Goal: Transaction & Acquisition: Purchase product/service

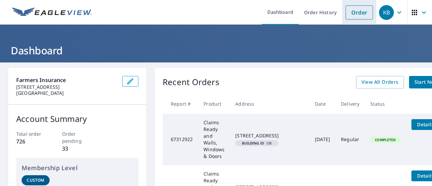
click at [365, 10] on link "Order" at bounding box center [359, 12] width 27 height 14
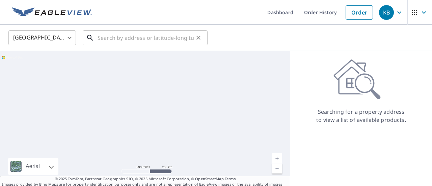
click at [107, 39] on input "text" at bounding box center [146, 37] width 96 height 19
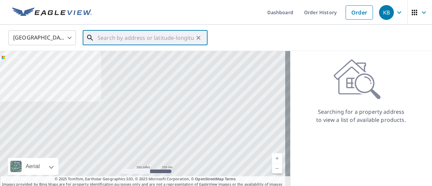
click at [145, 43] on input "text" at bounding box center [146, 37] width 96 height 19
paste input "[STREET_ADDRESS]"
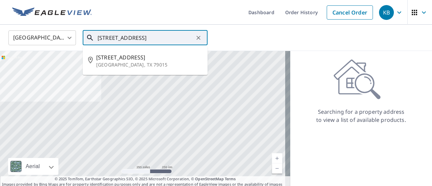
type input "10 CHERRYWOOD SQ, CANYON, TX 79015"
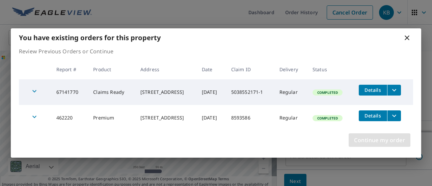
click at [381, 141] on span "Continue my order" at bounding box center [379, 139] width 51 height 9
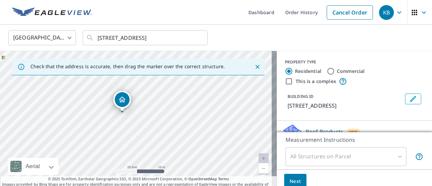
drag, startPoint x: 94, startPoint y: 122, endPoint x: 140, endPoint y: 145, distance: 51.5
click at [140, 145] on div "10 Cherrywood Sq Canyon, TX 79015" at bounding box center [138, 122] width 277 height 142
drag, startPoint x: 123, startPoint y: 112, endPoint x: 91, endPoint y: 110, distance: 31.5
click at [405, 100] on button "Edit building 1" at bounding box center [413, 99] width 16 height 11
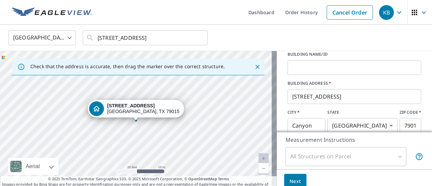
scroll to position [68, 0]
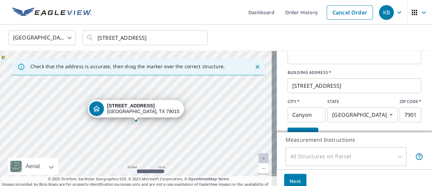
click at [292, 88] on input "11 Cherrywood Sq" at bounding box center [355, 85] width 134 height 19
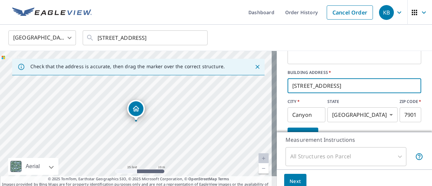
type input "10 Cherrywood Sq"
click at [291, 72] on label "BUILDING ADDRESS   *" at bounding box center [355, 73] width 134 height 6
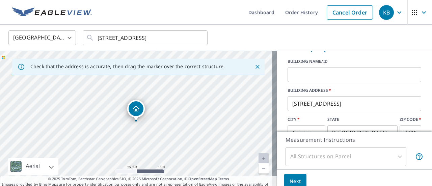
scroll to position [0, 0]
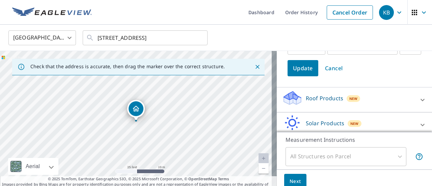
click at [294, 75] on button "Update" at bounding box center [303, 68] width 31 height 16
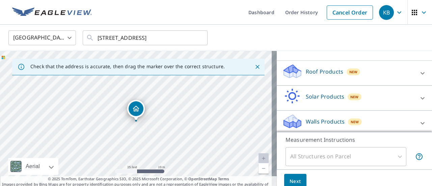
scroll to position [63, 0]
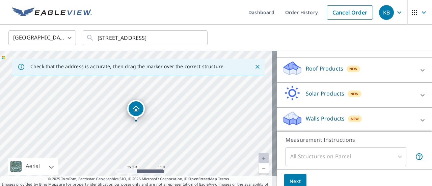
click at [138, 127] on div "10 Cherrywood Sq Canyon, TX 79015" at bounding box center [138, 122] width 277 height 142
click at [284, 184] on button "Next" at bounding box center [295, 181] width 22 height 15
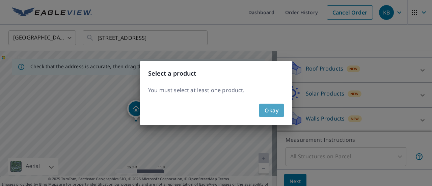
click at [278, 113] on span "Okay" at bounding box center [272, 110] width 14 height 9
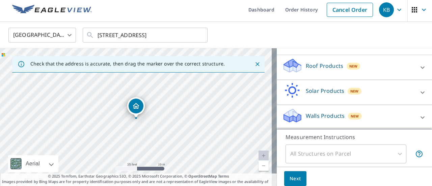
click at [303, 70] on div "Roof Products New" at bounding box center [348, 67] width 132 height 19
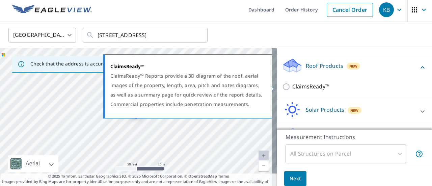
click at [301, 86] on p "ClaimsReady™" at bounding box center [310, 86] width 37 height 8
click at [292, 86] on input "ClaimsReady™" at bounding box center [287, 87] width 10 height 8
checkbox input "true"
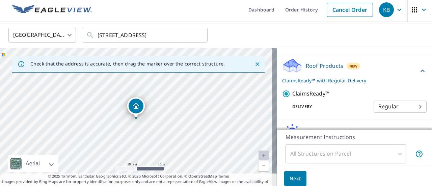
click at [399, 108] on body "KB KB Dashboard Order History Cancel Order KB United States US ​ 10 CHERRYWOOD …" at bounding box center [216, 93] width 432 height 186
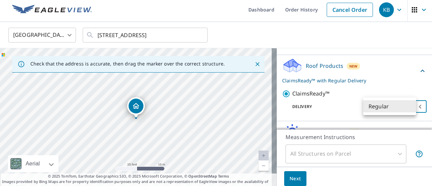
click at [389, 108] on li "Regular" at bounding box center [389, 106] width 53 height 12
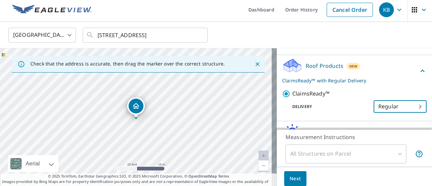
click at [293, 178] on span "Next" at bounding box center [295, 179] width 11 height 8
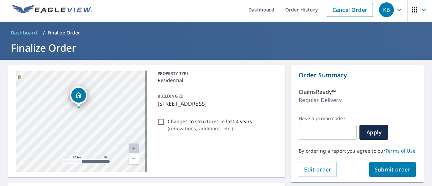
drag, startPoint x: 60, startPoint y: 127, endPoint x: 115, endPoint y: 85, distance: 69.0
click at [115, 85] on div "10 Cherrywood Sq Canyon, TX 79015" at bounding box center [81, 121] width 131 height 101
click at [386, 173] on span "Submit order" at bounding box center [393, 169] width 36 height 7
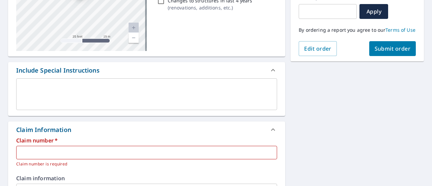
scroll to position [138, 0]
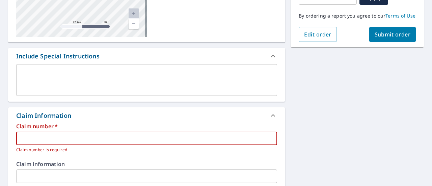
click at [66, 132] on input "text" at bounding box center [146, 139] width 261 height 14
paste input "5038552171-1"
click at [96, 153] on p "Claim number is required" at bounding box center [144, 150] width 256 height 7
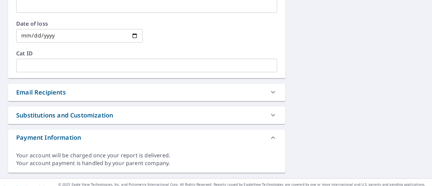
scroll to position [340, 0]
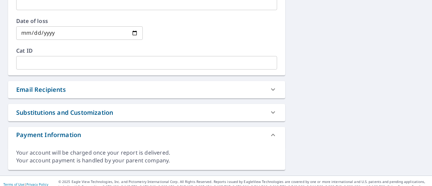
click at [177, 98] on div "Email Recipients" at bounding box center [146, 89] width 277 height 17
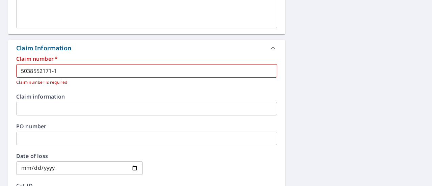
scroll to position [104, 0]
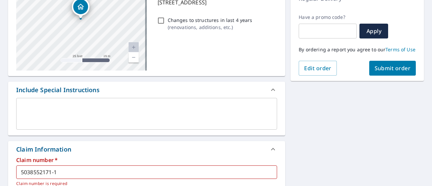
click at [377, 72] on span "Submit order" at bounding box center [393, 68] width 36 height 7
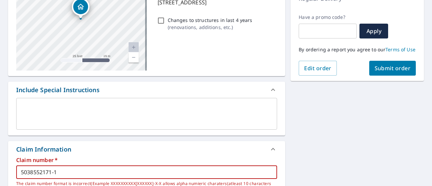
click at [91, 170] on input "5038552171-1" at bounding box center [146, 172] width 261 height 14
type input "5038552171-1-1"
click at [389, 76] on button "Submit order" at bounding box center [392, 68] width 47 height 15
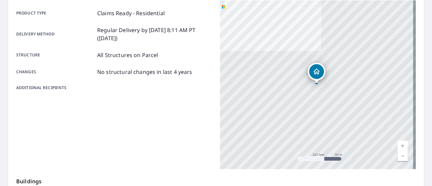
scroll to position [205, 0]
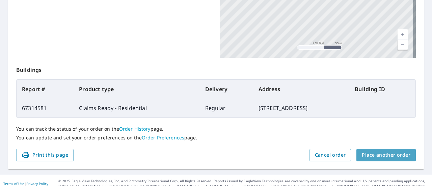
click at [385, 152] on span "Place another order" at bounding box center [386, 155] width 49 height 8
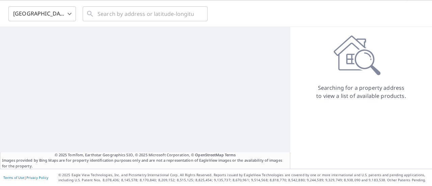
scroll to position [24, 0]
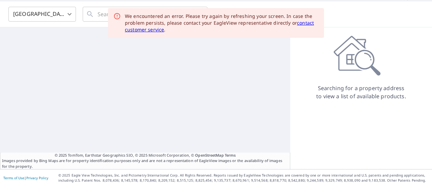
click at [302, 25] on link "contact customer service" at bounding box center [219, 26] width 189 height 13
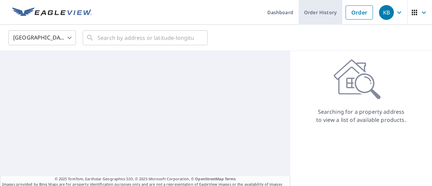
click at [311, 15] on link "Order History" at bounding box center [321, 12] width 44 height 25
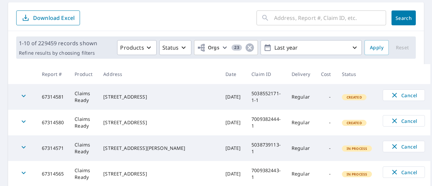
scroll to position [68, 0]
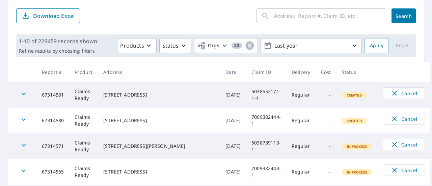
click at [343, 94] on span "Created" at bounding box center [354, 95] width 23 height 5
